Goal: Task Accomplishment & Management: Use online tool/utility

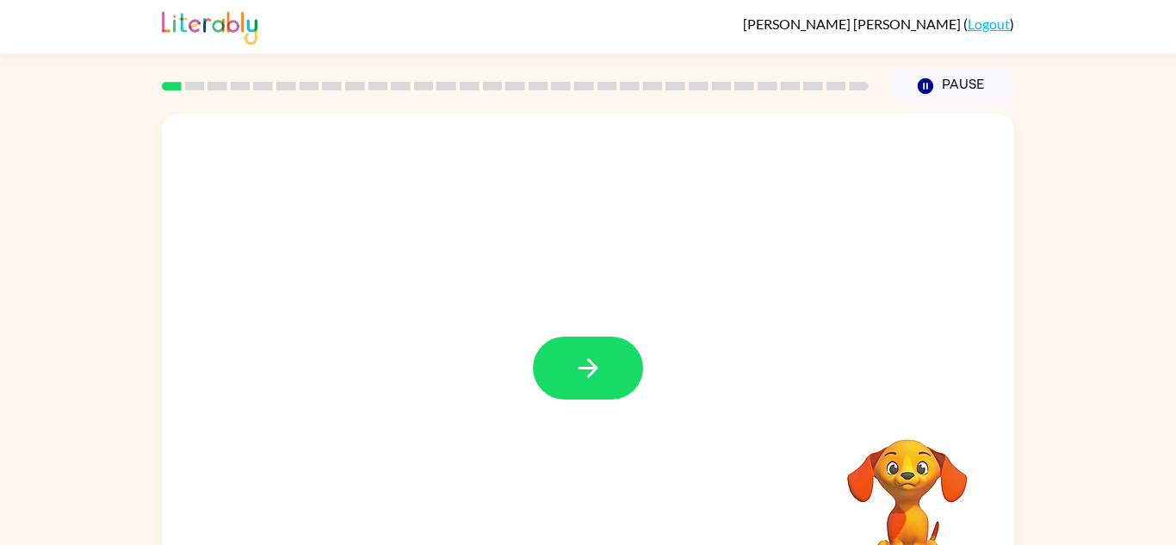
click at [521, 345] on div at bounding box center [588, 360] width 852 height 492
click at [621, 348] on button "button" at bounding box center [588, 368] width 110 height 63
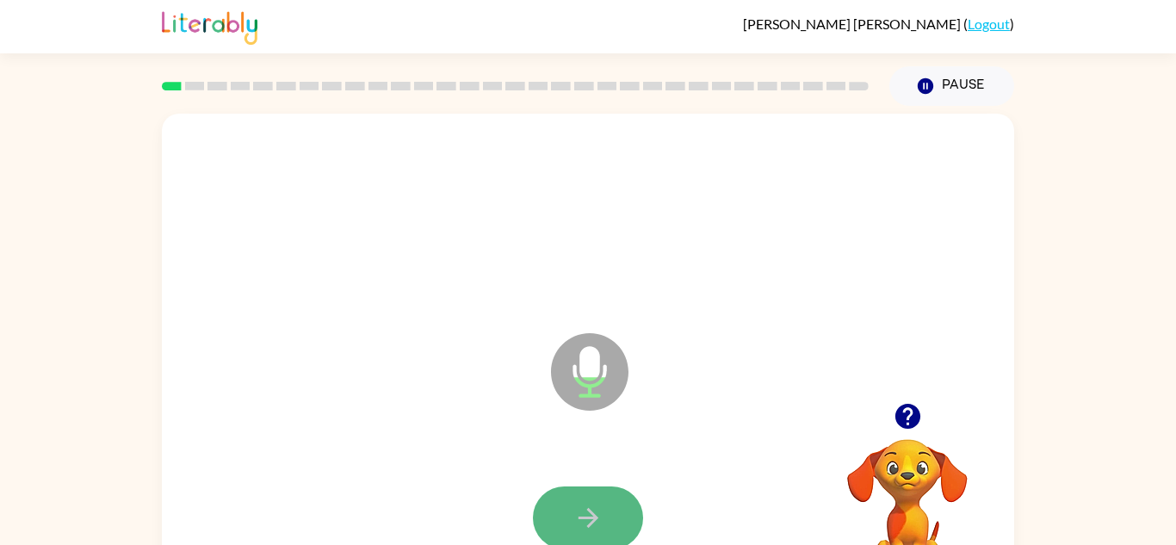
click at [572, 486] on button "button" at bounding box center [588, 517] width 110 height 63
click at [195, 66] on div at bounding box center [515, 86] width 727 height 60
click at [563, 511] on button "button" at bounding box center [588, 517] width 110 height 63
click at [601, 541] on button "button" at bounding box center [588, 517] width 110 height 63
click at [580, 513] on icon "button" at bounding box center [588, 518] width 30 height 30
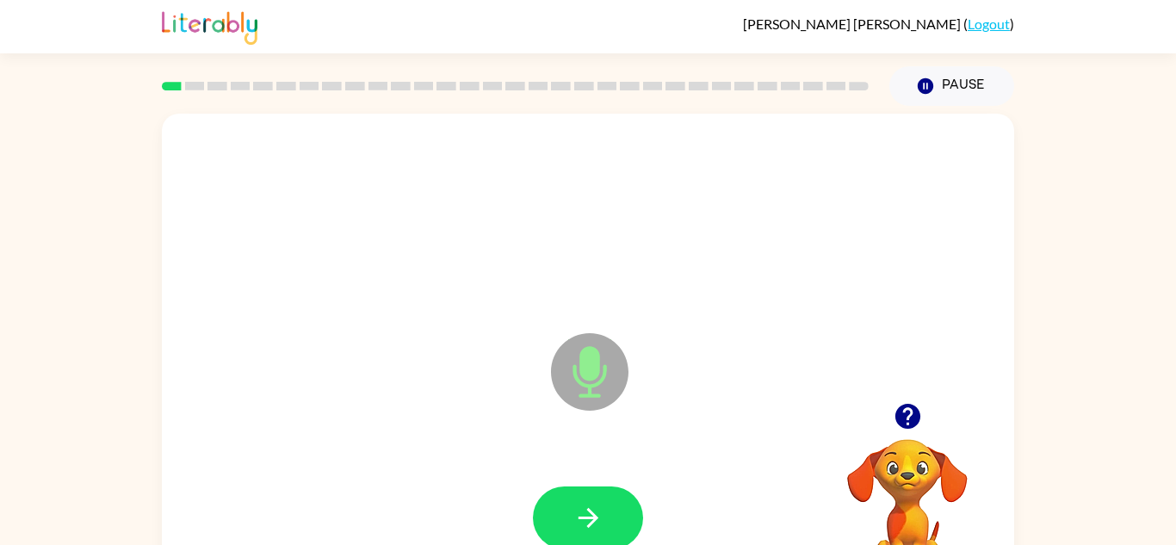
click at [580, 513] on icon "button" at bounding box center [588, 518] width 30 height 30
click at [575, 504] on icon "button" at bounding box center [588, 518] width 30 height 30
click at [920, 486] on video "Your browser must support playing .mp4 files to use Literably. Please try using…" at bounding box center [907, 498] width 172 height 172
click at [917, 486] on video "Your browser must support playing .mp4 files to use Literably. Please try using…" at bounding box center [907, 498] width 172 height 172
click at [905, 480] on video "Your browser must support playing .mp4 files to use Literably. Please try using…" at bounding box center [907, 498] width 172 height 172
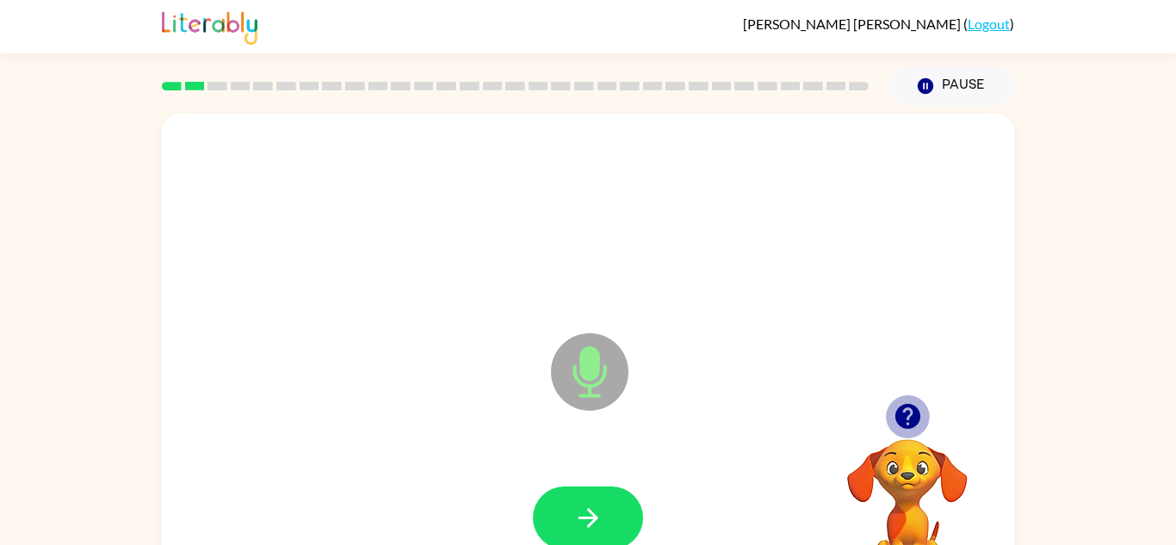
click at [903, 408] on icon "button" at bounding box center [906, 416] width 25 height 25
click at [558, 522] on button "button" at bounding box center [588, 517] width 110 height 63
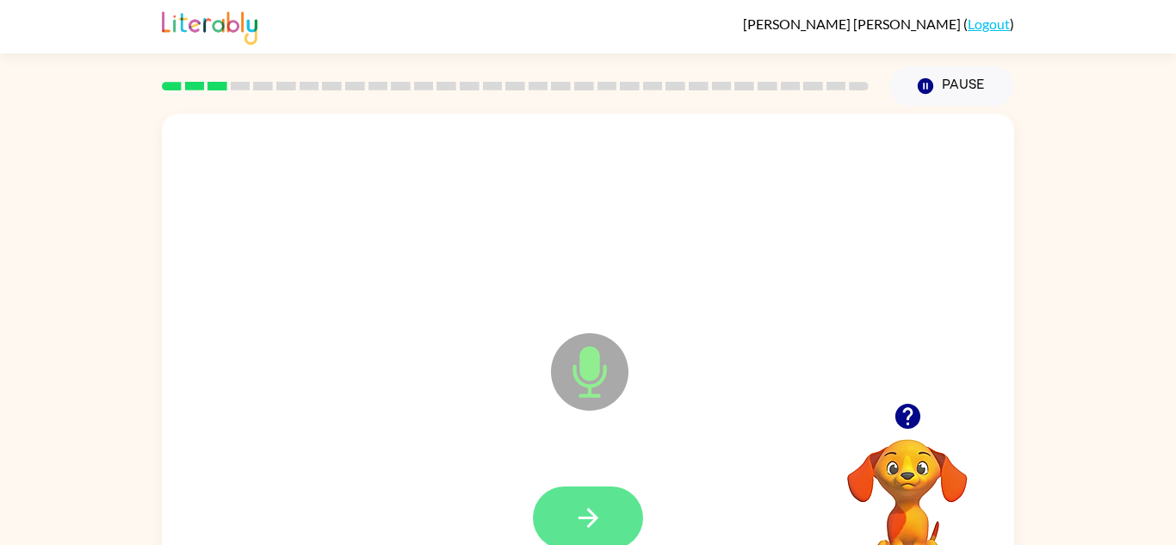
click at [566, 532] on button "button" at bounding box center [588, 517] width 110 height 63
click at [565, 485] on div at bounding box center [588, 518] width 818 height 141
click at [566, 504] on button "button" at bounding box center [588, 517] width 110 height 63
click at [573, 515] on icon "button" at bounding box center [588, 518] width 30 height 30
click at [573, 512] on icon "button" at bounding box center [588, 518] width 30 height 30
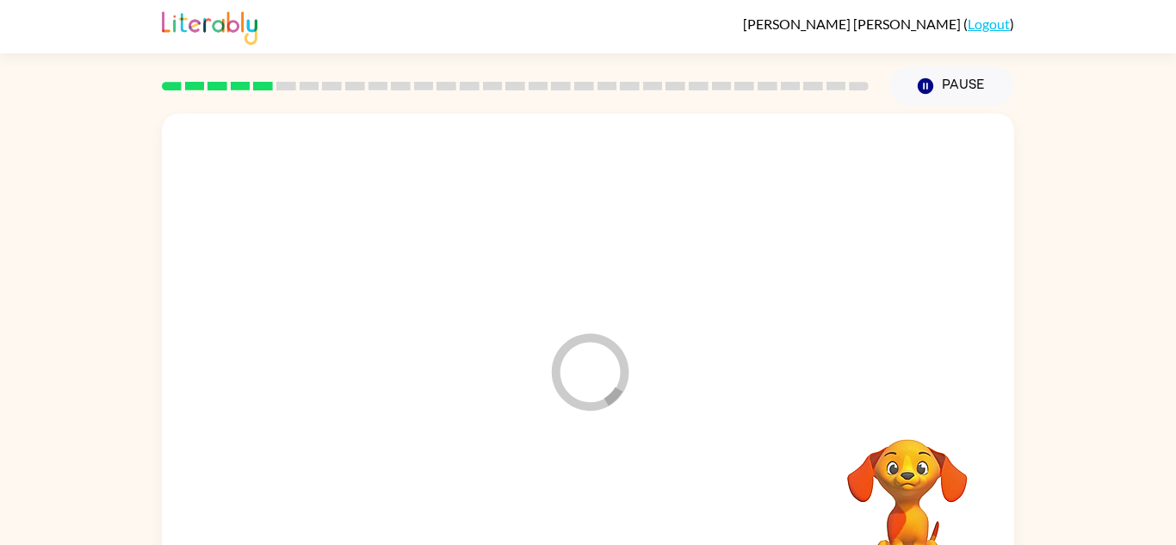
click at [908, 433] on video "Your browser must support playing .mp4 files to use Literably. Please try using…" at bounding box center [907, 498] width 172 height 172
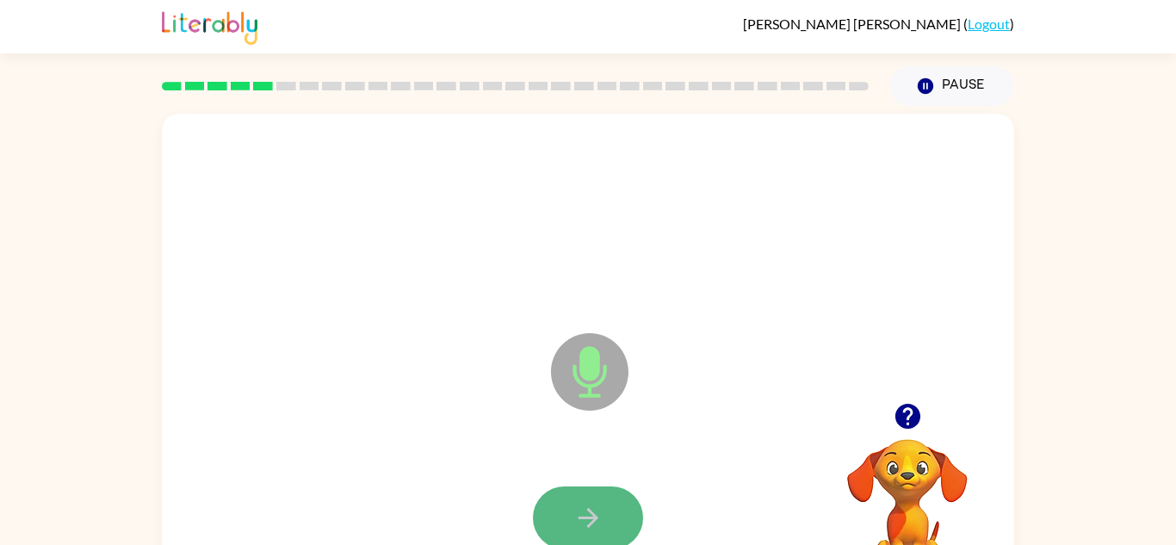
click at [604, 508] on button "button" at bounding box center [588, 517] width 110 height 63
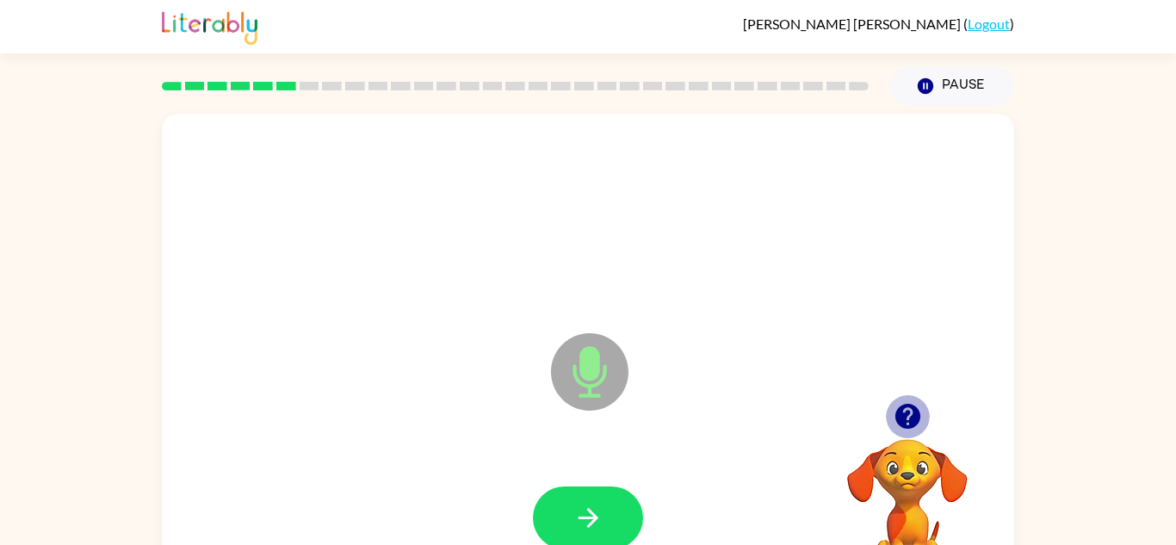
click at [913, 399] on button "button" at bounding box center [908, 416] width 44 height 44
click at [579, 524] on icon "button" at bounding box center [588, 518] width 30 height 30
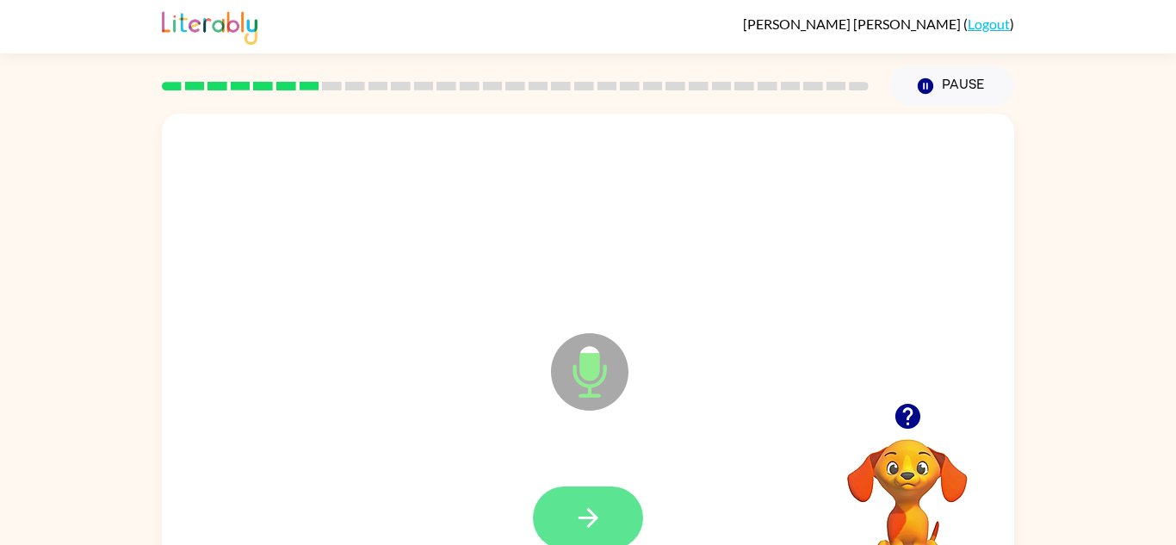
click at [581, 525] on icon "button" at bounding box center [588, 518] width 30 height 30
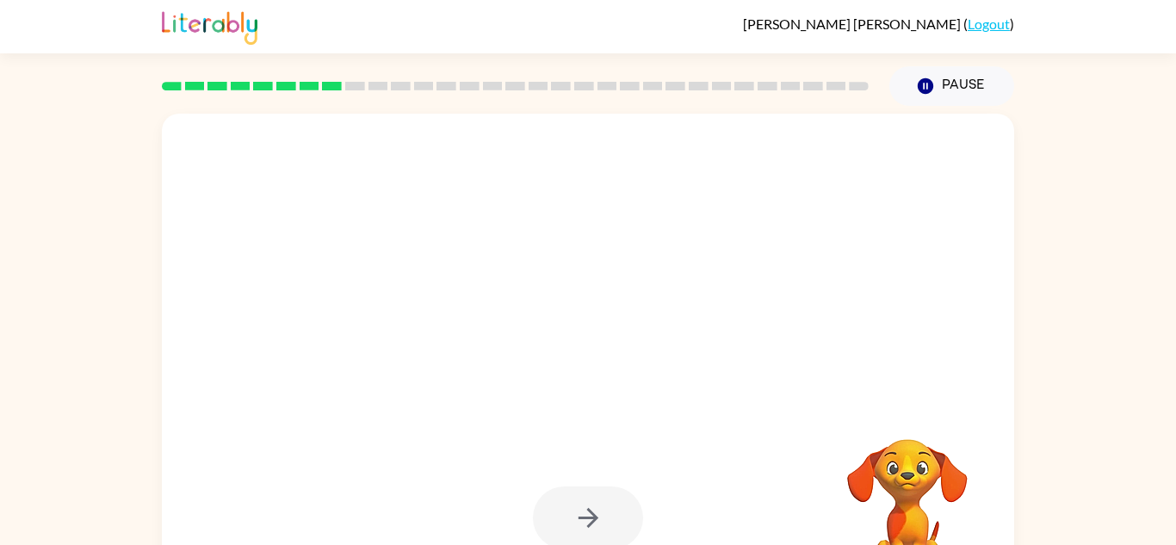
click at [581, 525] on div at bounding box center [588, 517] width 110 height 63
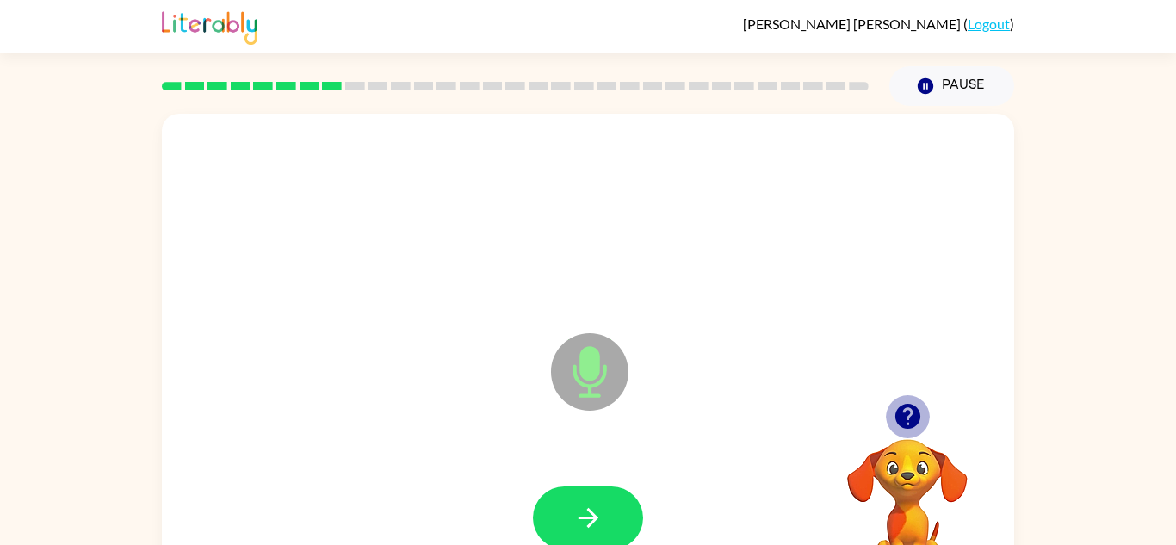
click at [919, 411] on icon "button" at bounding box center [908, 416] width 30 height 30
click at [579, 542] on button "button" at bounding box center [588, 517] width 110 height 63
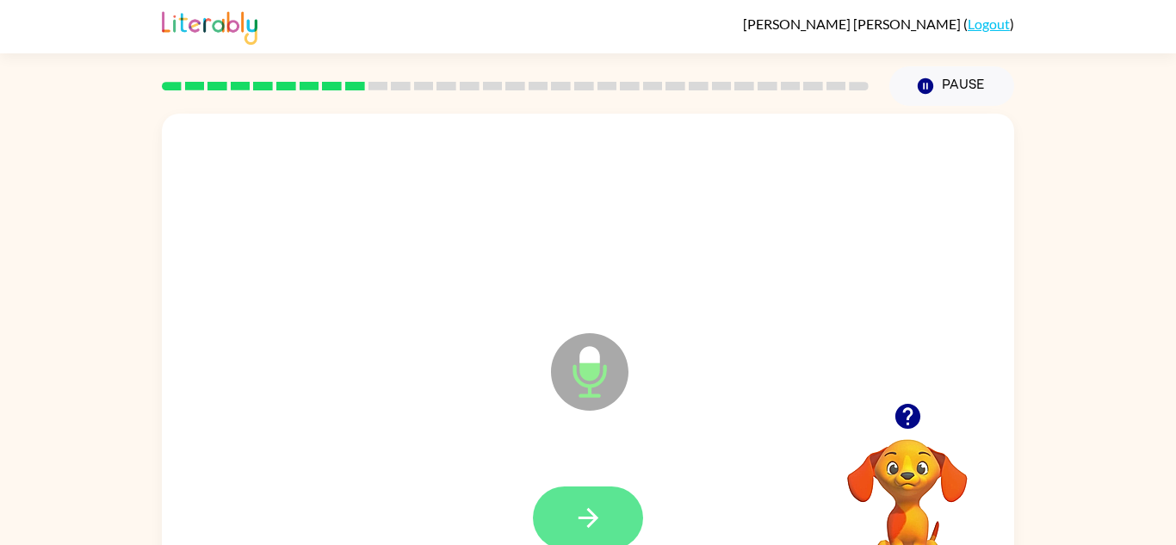
click at [573, 507] on icon "button" at bounding box center [588, 518] width 30 height 30
click at [901, 404] on icon "button" at bounding box center [908, 416] width 30 height 30
click at [585, 512] on icon "button" at bounding box center [588, 518] width 30 height 30
click at [902, 421] on icon "button" at bounding box center [906, 416] width 25 height 25
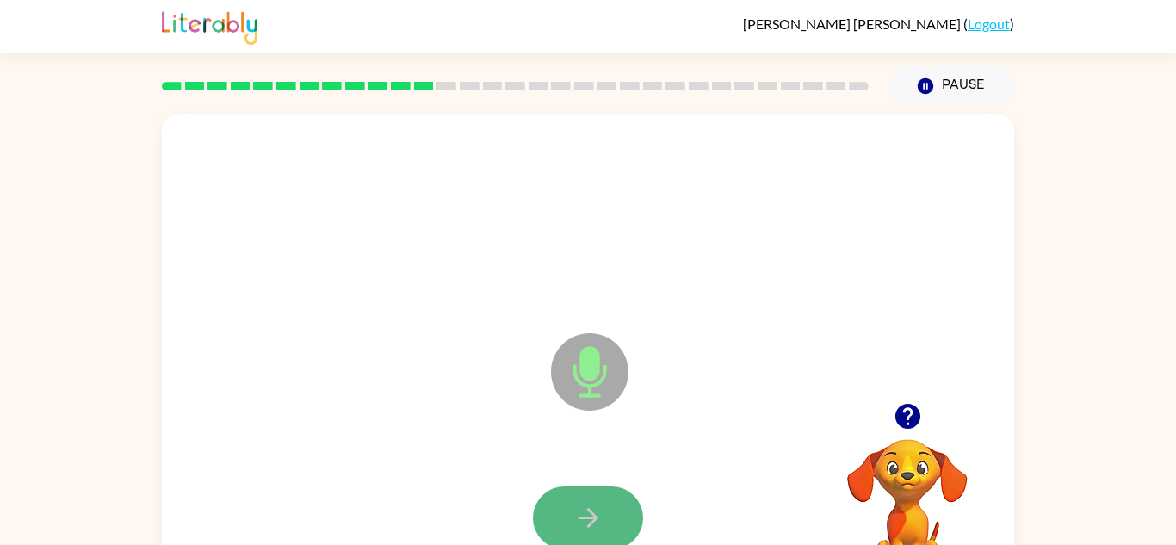
click at [587, 514] on icon "button" at bounding box center [588, 518] width 30 height 30
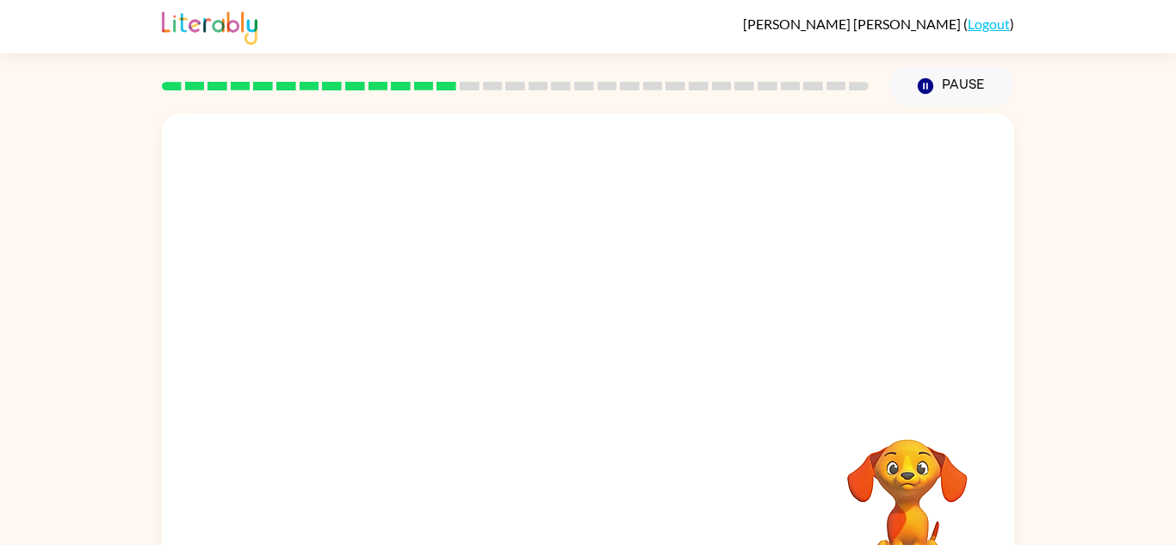
click at [587, 514] on div "Your browser must support playing .mp4 files to use Literably. Please try using…" at bounding box center [588, 360] width 852 height 492
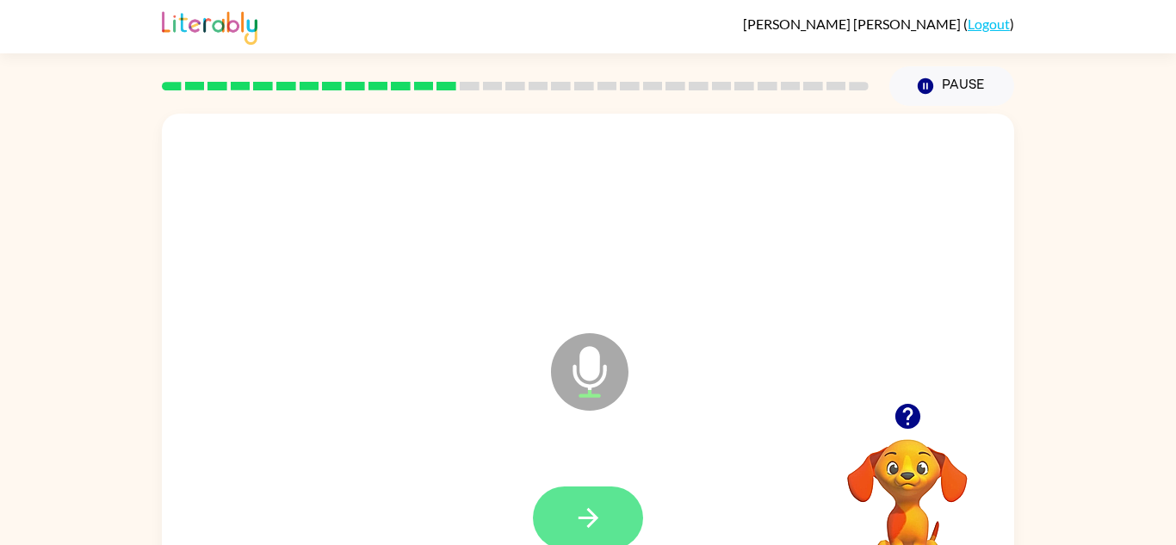
click at [590, 521] on icon "button" at bounding box center [588, 518] width 30 height 30
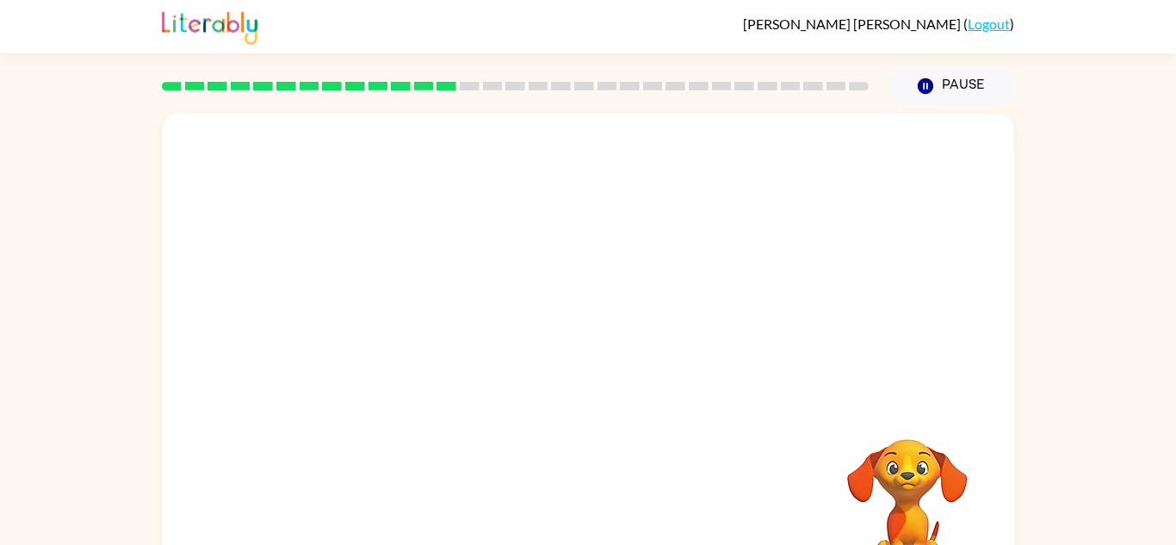
click at [584, 517] on div "Your browser must support playing .mp4 files to use Literably. Please try using…" at bounding box center [588, 360] width 852 height 492
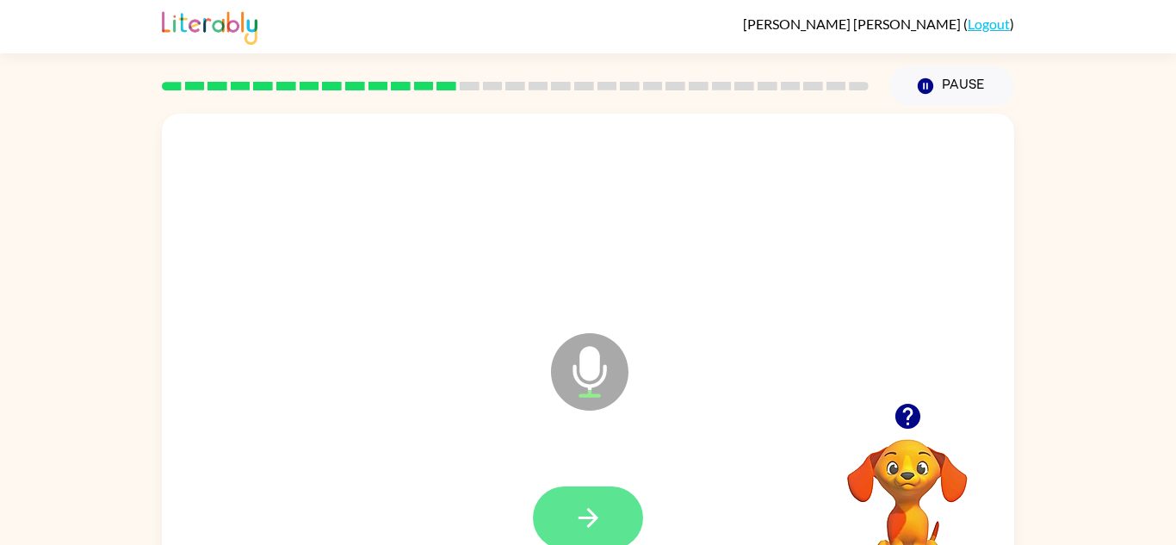
click at [563, 492] on button "button" at bounding box center [588, 517] width 110 height 63
click at [563, 501] on button "button" at bounding box center [588, 517] width 110 height 63
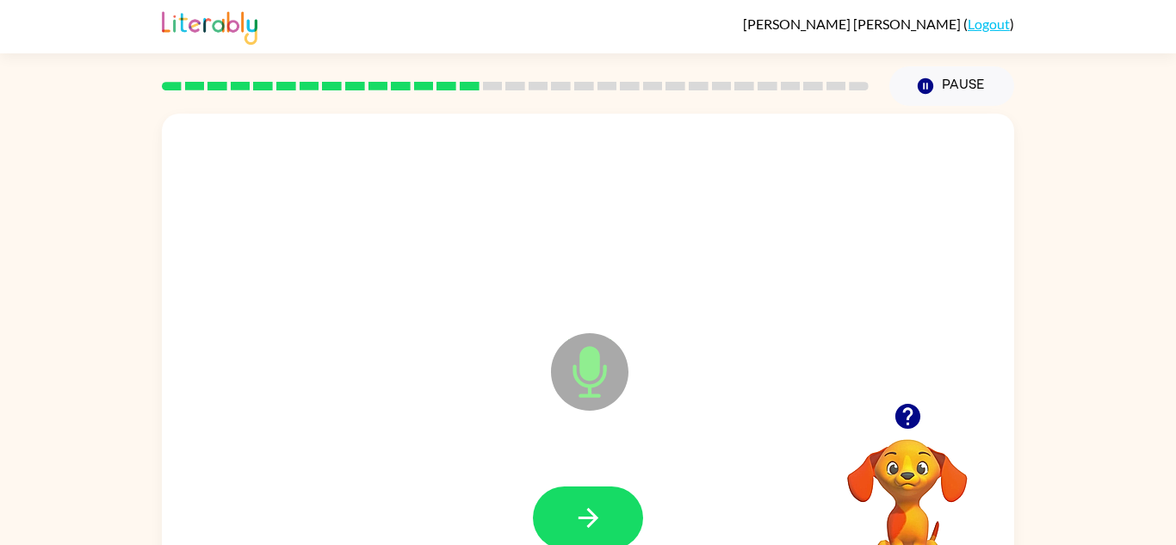
click at [563, 501] on button "button" at bounding box center [588, 517] width 110 height 63
click at [589, 512] on icon "button" at bounding box center [588, 518] width 30 height 30
click at [901, 410] on icon "button" at bounding box center [906, 416] width 25 height 25
click at [902, 404] on icon "button" at bounding box center [908, 416] width 30 height 30
click at [594, 489] on button "button" at bounding box center [588, 517] width 110 height 63
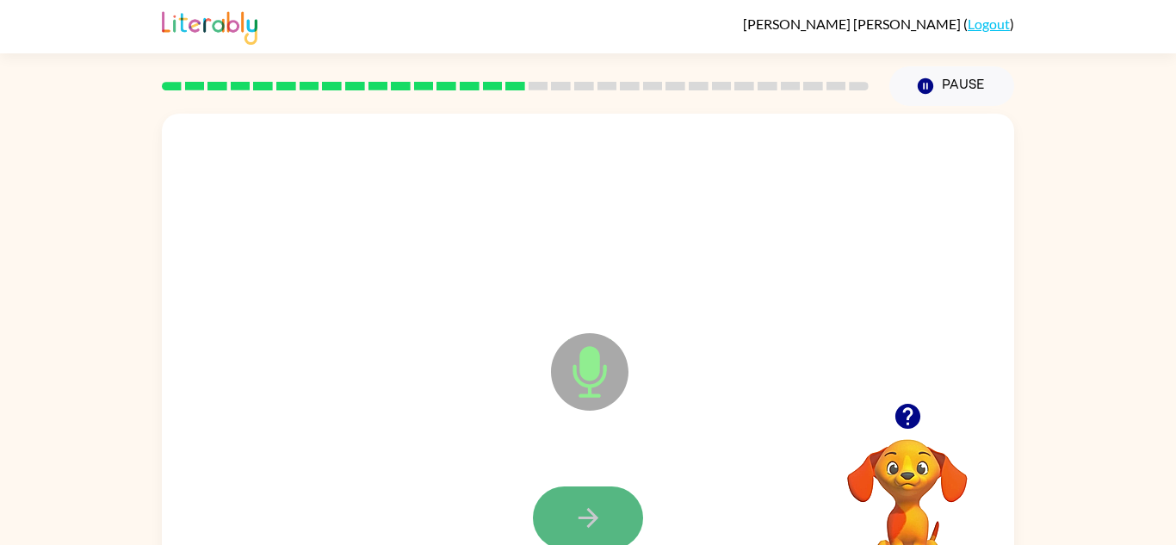
click at [613, 492] on button "button" at bounding box center [588, 517] width 110 height 63
click at [616, 515] on button "button" at bounding box center [588, 517] width 110 height 63
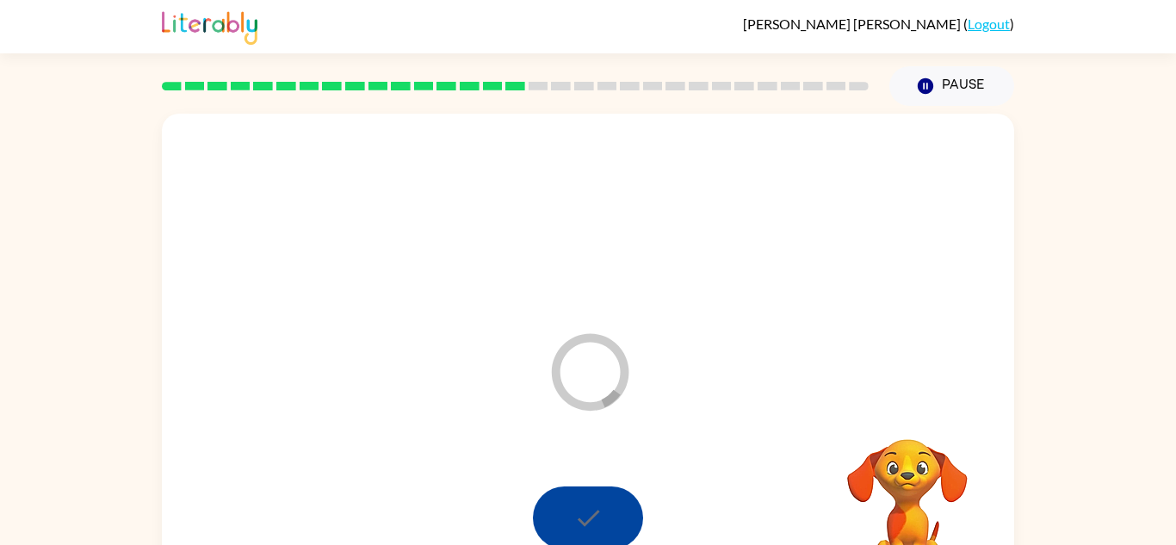
click at [616, 515] on div at bounding box center [588, 517] width 110 height 63
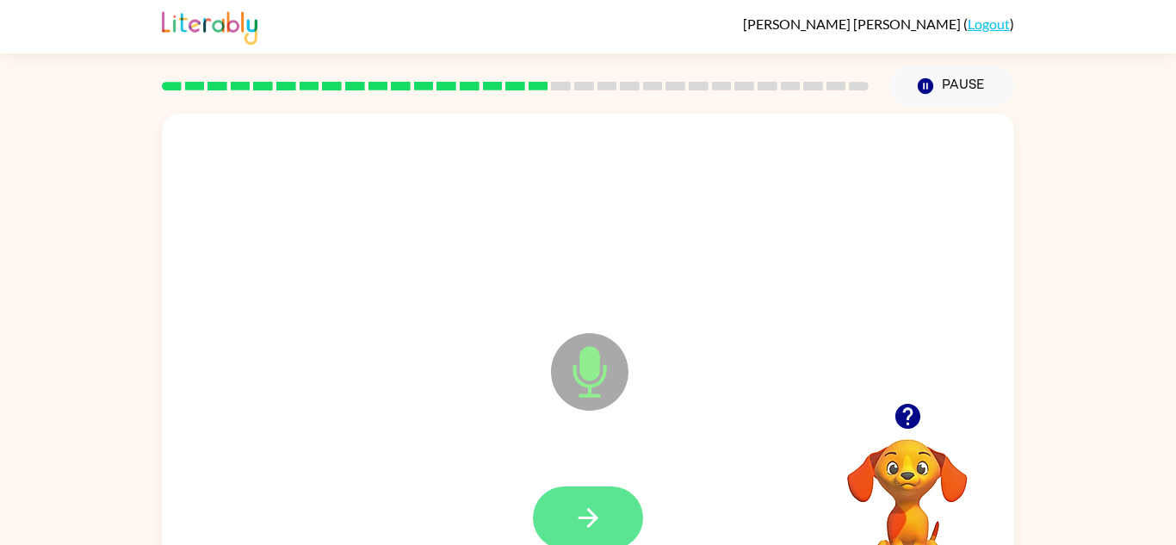
click at [611, 516] on button "button" at bounding box center [588, 517] width 110 height 63
click at [614, 519] on button "button" at bounding box center [588, 517] width 110 height 63
click at [564, 492] on button "button" at bounding box center [588, 517] width 110 height 63
click at [616, 486] on button "button" at bounding box center [588, 517] width 110 height 63
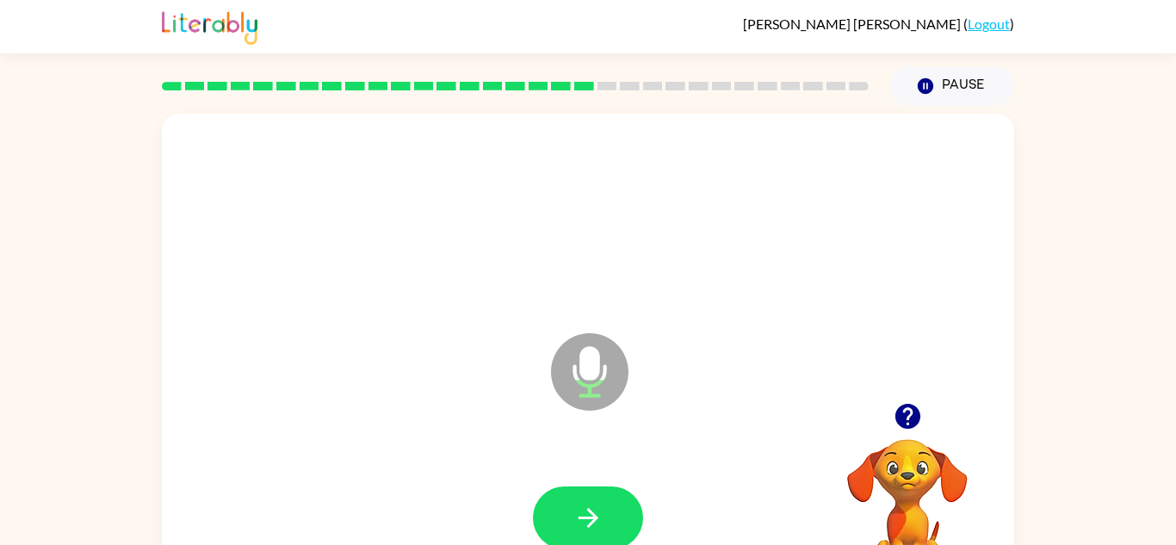
click at [616, 486] on button "button" at bounding box center [588, 517] width 110 height 63
click at [596, 506] on icon "button" at bounding box center [588, 518] width 30 height 30
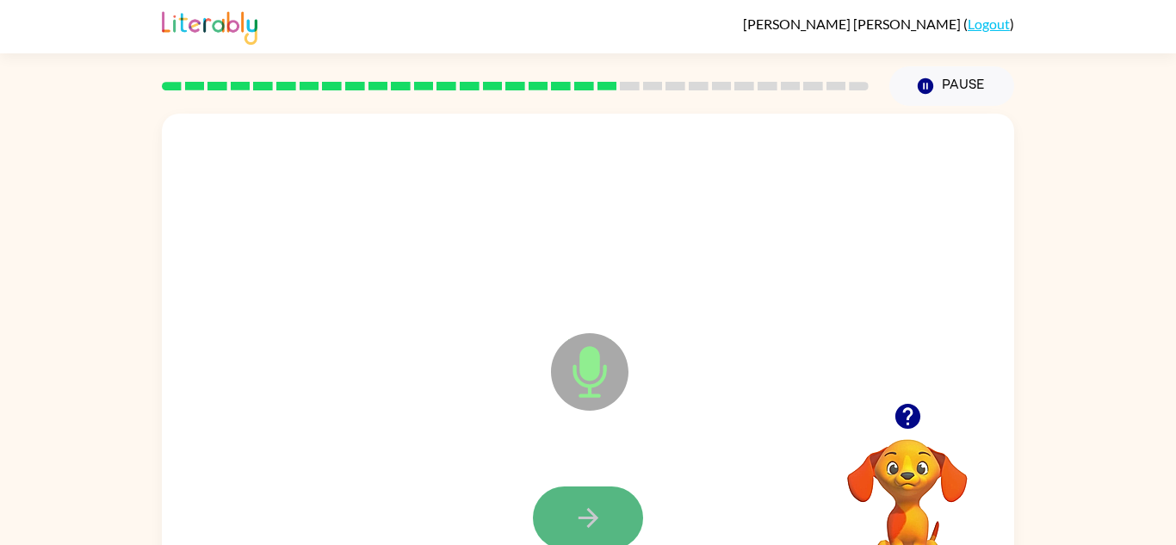
click at [611, 506] on button "button" at bounding box center [588, 517] width 110 height 63
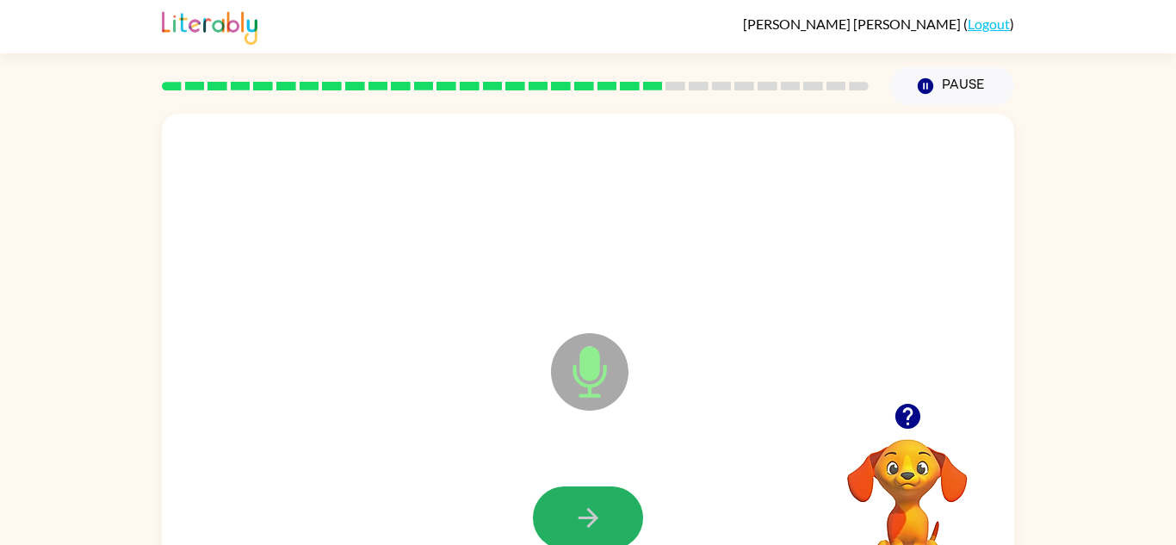
click at [611, 506] on button "button" at bounding box center [588, 517] width 110 height 63
click at [611, 507] on button "button" at bounding box center [588, 517] width 110 height 63
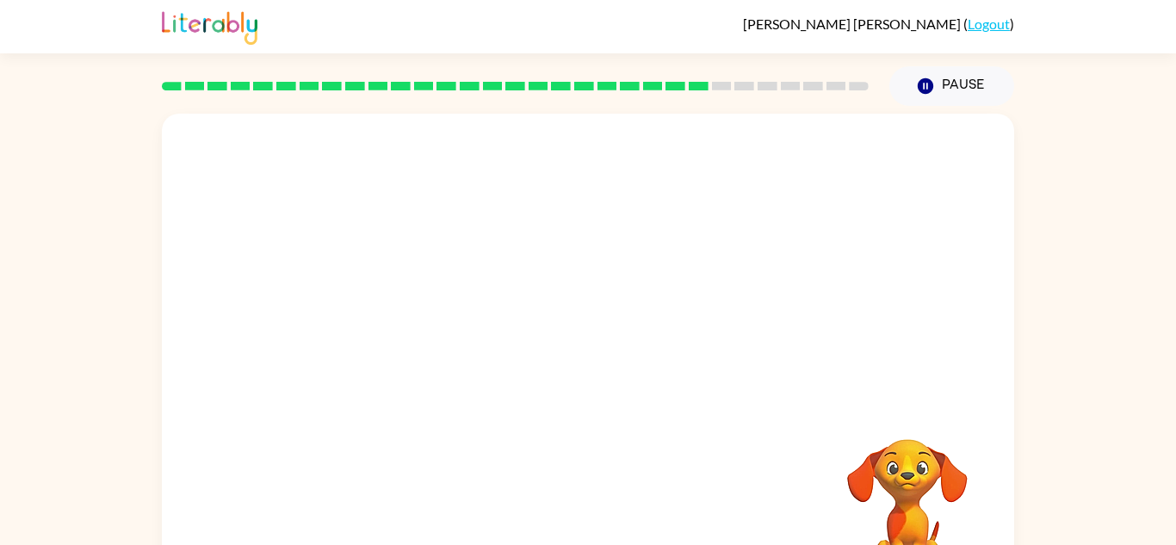
click at [611, 507] on div at bounding box center [588, 518] width 818 height 141
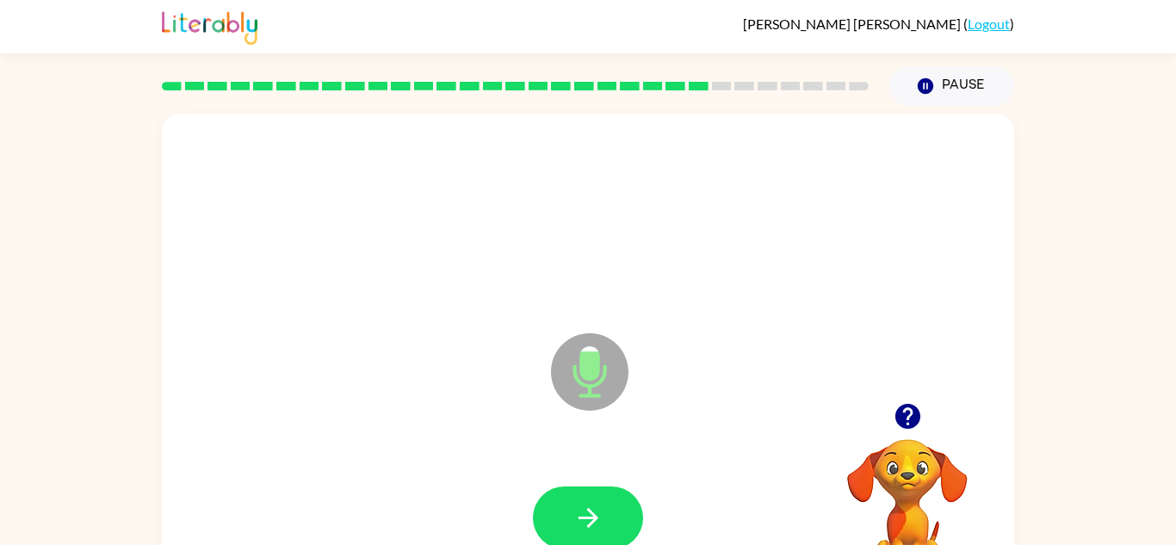
click at [611, 507] on button "button" at bounding box center [588, 517] width 110 height 63
